Goal: Entertainment & Leisure: Consume media (video, audio)

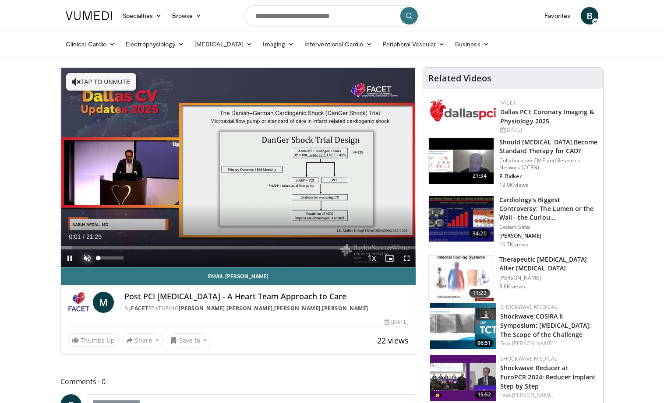
click at [86, 257] on span "Video Player" at bounding box center [87, 259] width 18 height 18
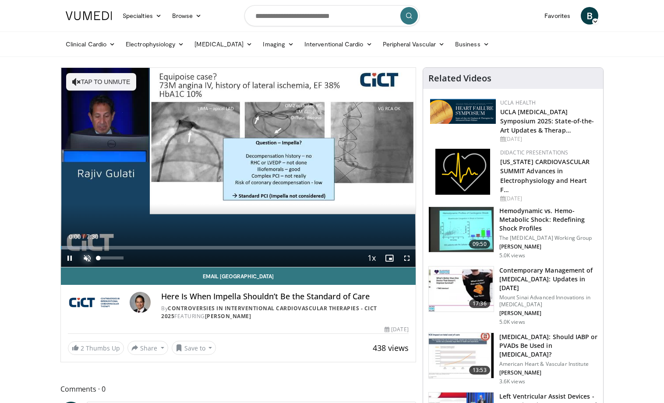
click at [88, 255] on span "Video Player" at bounding box center [87, 259] width 18 height 18
